Goal: Information Seeking & Learning: Find specific fact

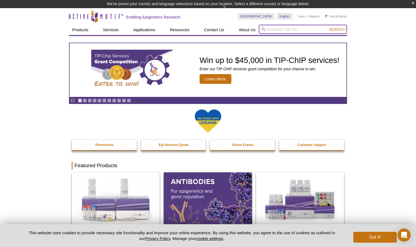
click at [289, 30] on input "search" at bounding box center [303, 29] width 88 height 9
paste input "91151"
type input "91151"
click at [327, 27] on button "Search" at bounding box center [336, 29] width 19 height 5
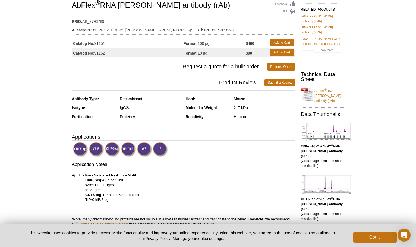
scroll to position [46, 0]
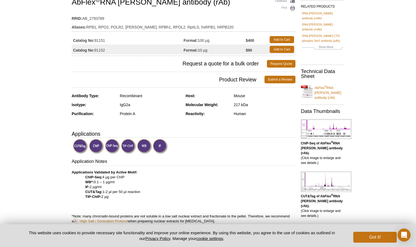
click at [145, 147] on img at bounding box center [144, 146] width 15 height 15
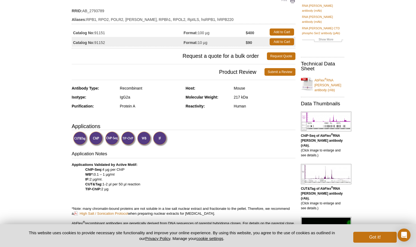
scroll to position [94, 0]
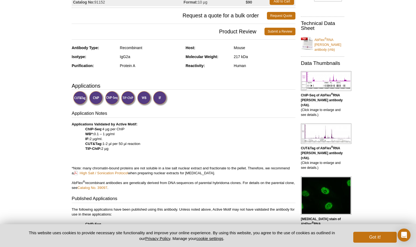
click at [144, 99] on img at bounding box center [144, 98] width 15 height 15
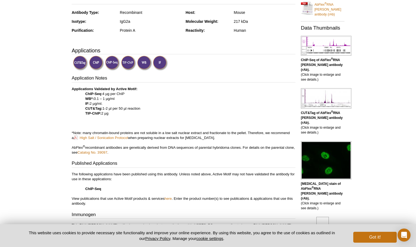
scroll to position [131, 0]
